Goal: Navigation & Orientation: Understand site structure

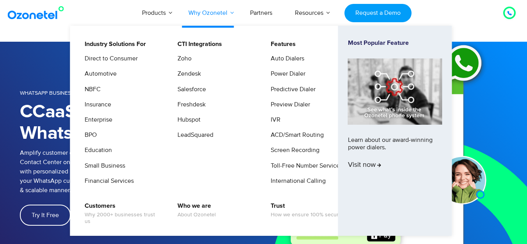
click at [217, 12] on link "Why Ozonetel" at bounding box center [208, 13] width 62 height 26
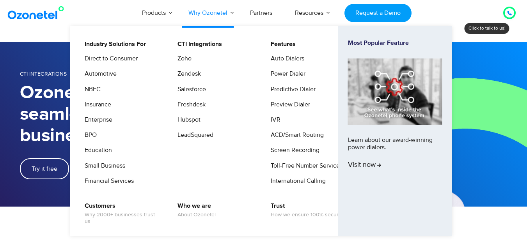
click at [202, 18] on link "Why Ozonetel" at bounding box center [208, 13] width 62 height 26
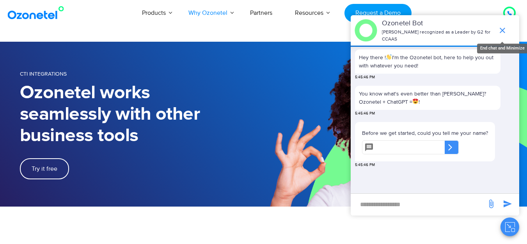
click at [503, 31] on icon "end chat or minimize" at bounding box center [502, 30] width 9 height 9
